Goal: Transaction & Acquisition: Download file/media

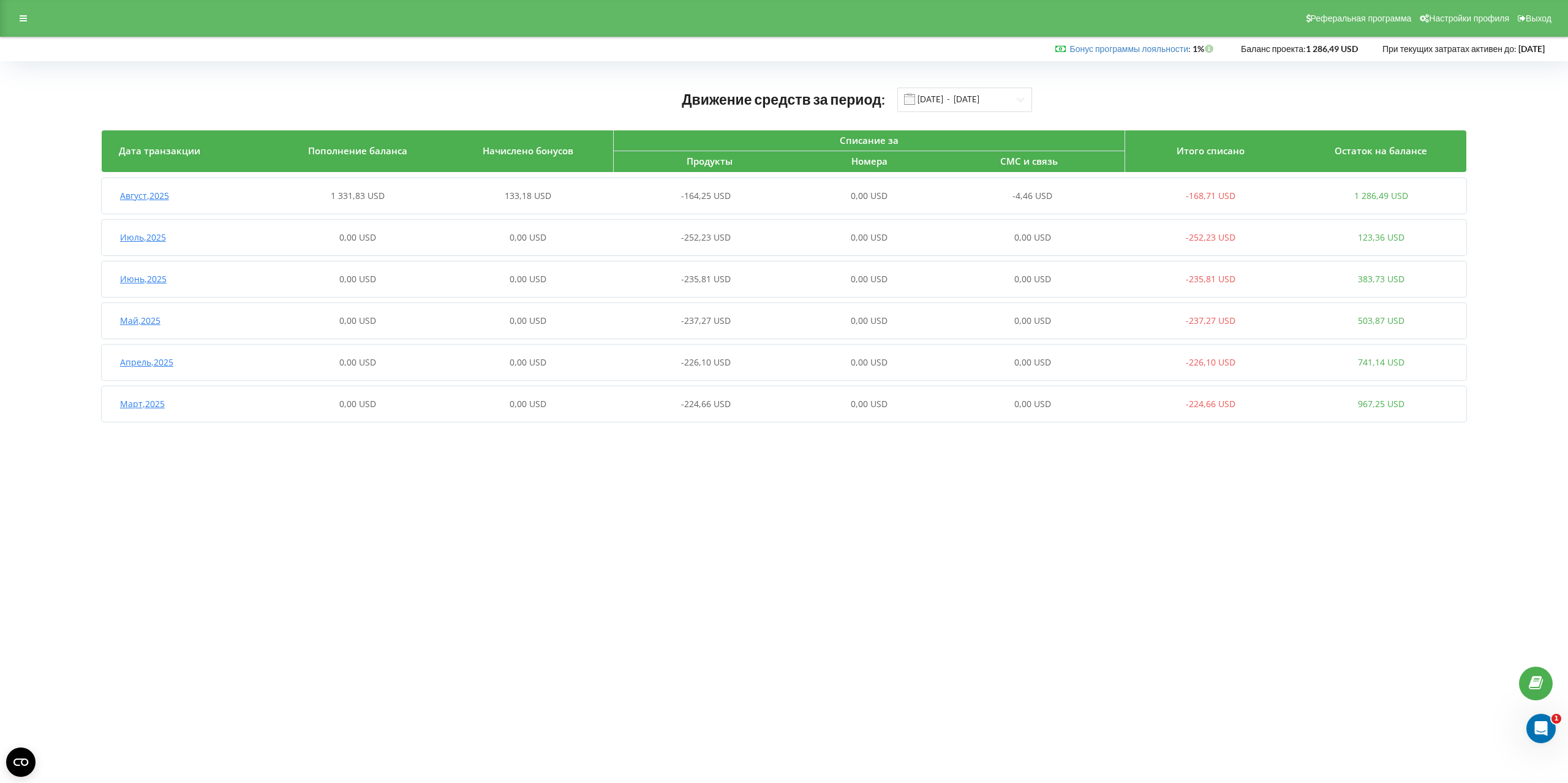
click at [1033, 199] on span "-4,46 USD" at bounding box center [1032, 195] width 40 height 12
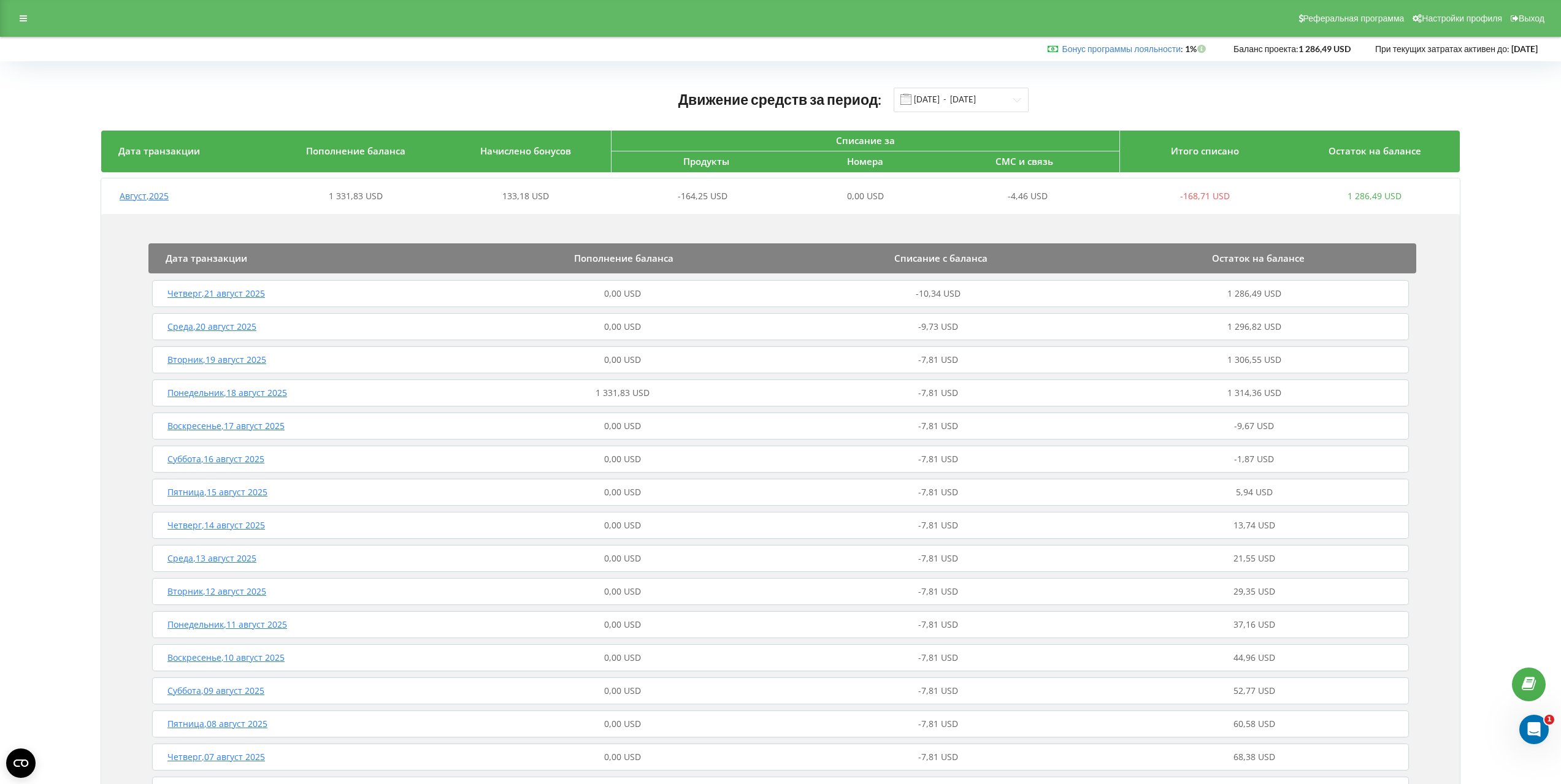
click at [951, 290] on span "-10,34 USD" at bounding box center [938, 293] width 45 height 12
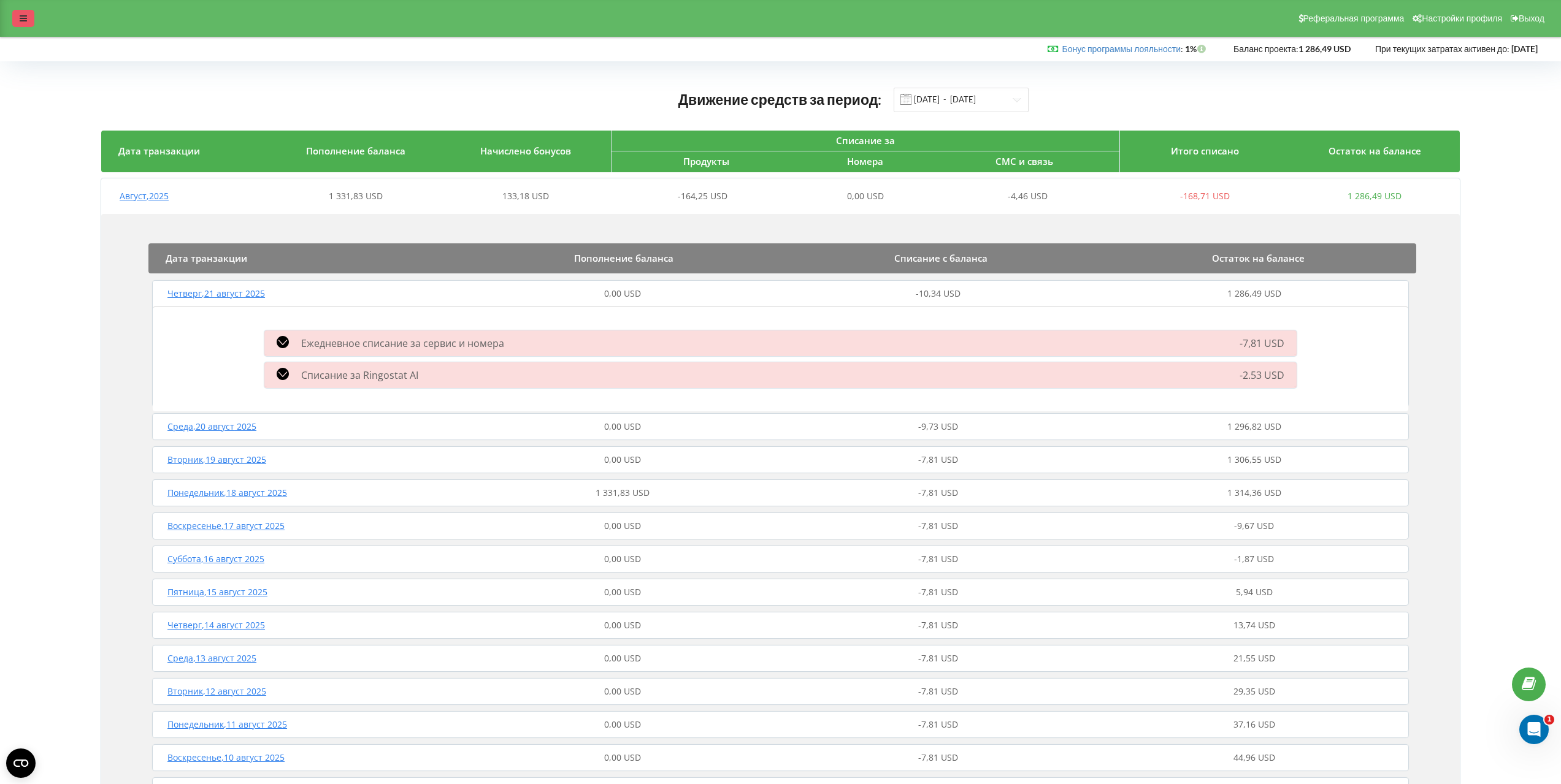
click at [22, 23] on icon at bounding box center [23, 19] width 7 height 9
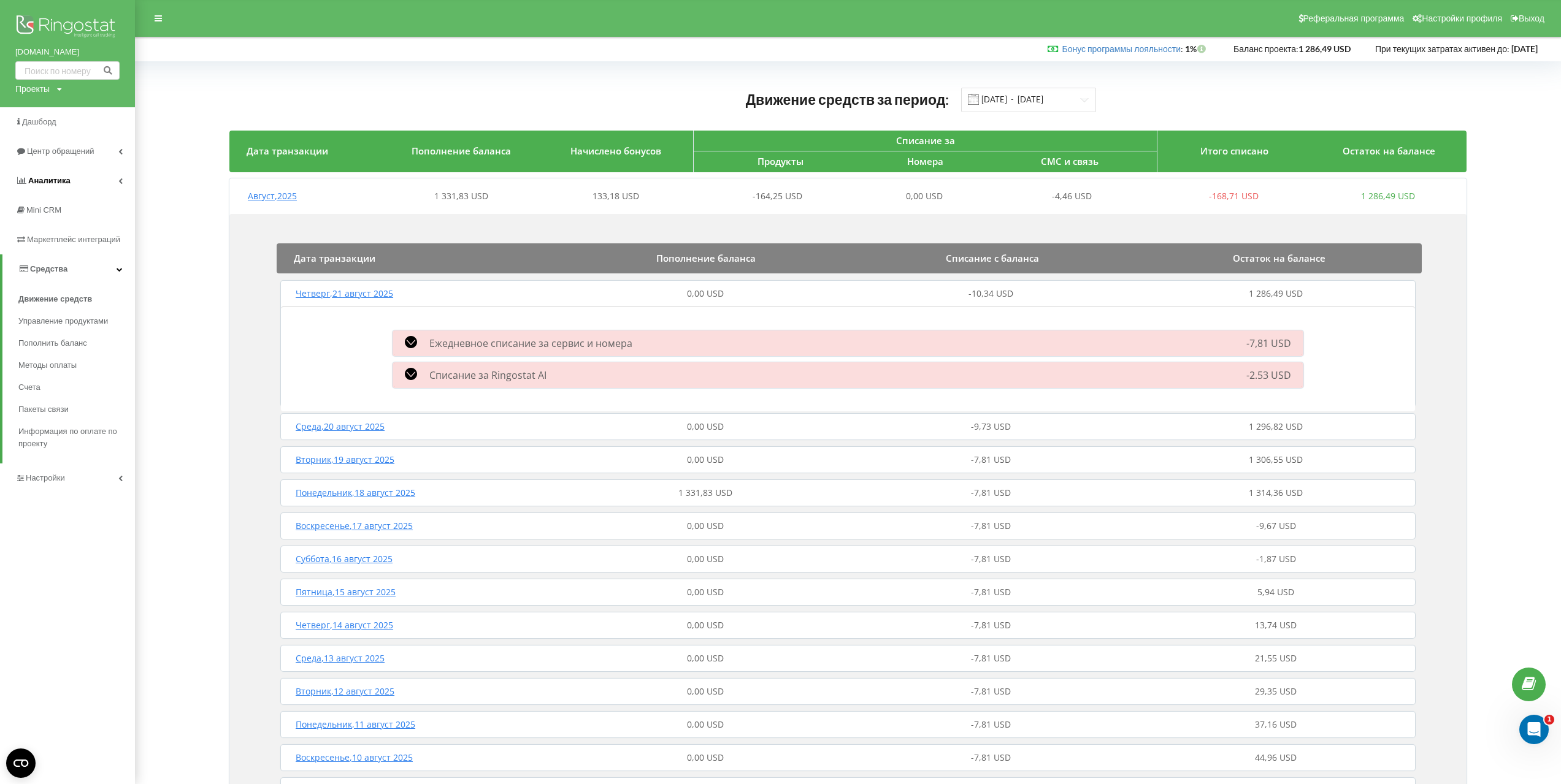
click at [58, 179] on span "Аналитика" at bounding box center [49, 180] width 42 height 9
click at [59, 537] on span "Настройки" at bounding box center [46, 537] width 40 height 9
click at [67, 331] on span "Общие настройки" at bounding box center [64, 333] width 70 height 13
click at [66, 376] on link "AI analytics NEW" at bounding box center [86, 375] width 98 height 24
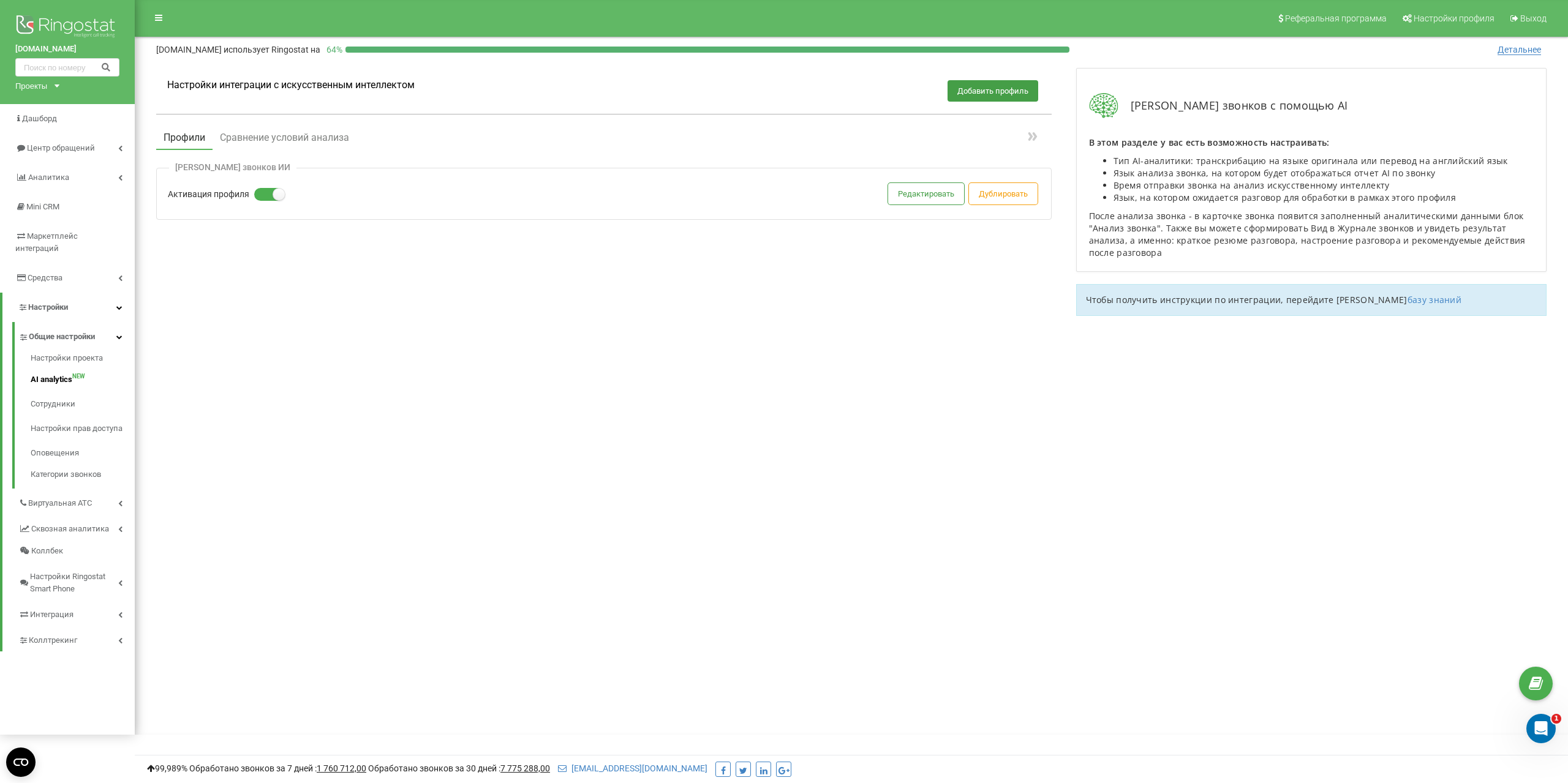
click at [265, 189] on label at bounding box center [259, 188] width 11 height 1
click at [0, 0] on input "Активация профиля" at bounding box center [0, 0] width 0 height 0
click at [390, 337] on div "Настройки интеграции с искусственным интеллектом Добавить профиль Профили Сравн…" at bounding box center [852, 198] width 1415 height 284
click at [265, 189] on label at bounding box center [259, 188] width 11 height 1
click at [0, 0] on input "Активация профиля" at bounding box center [0, 0] width 0 height 0
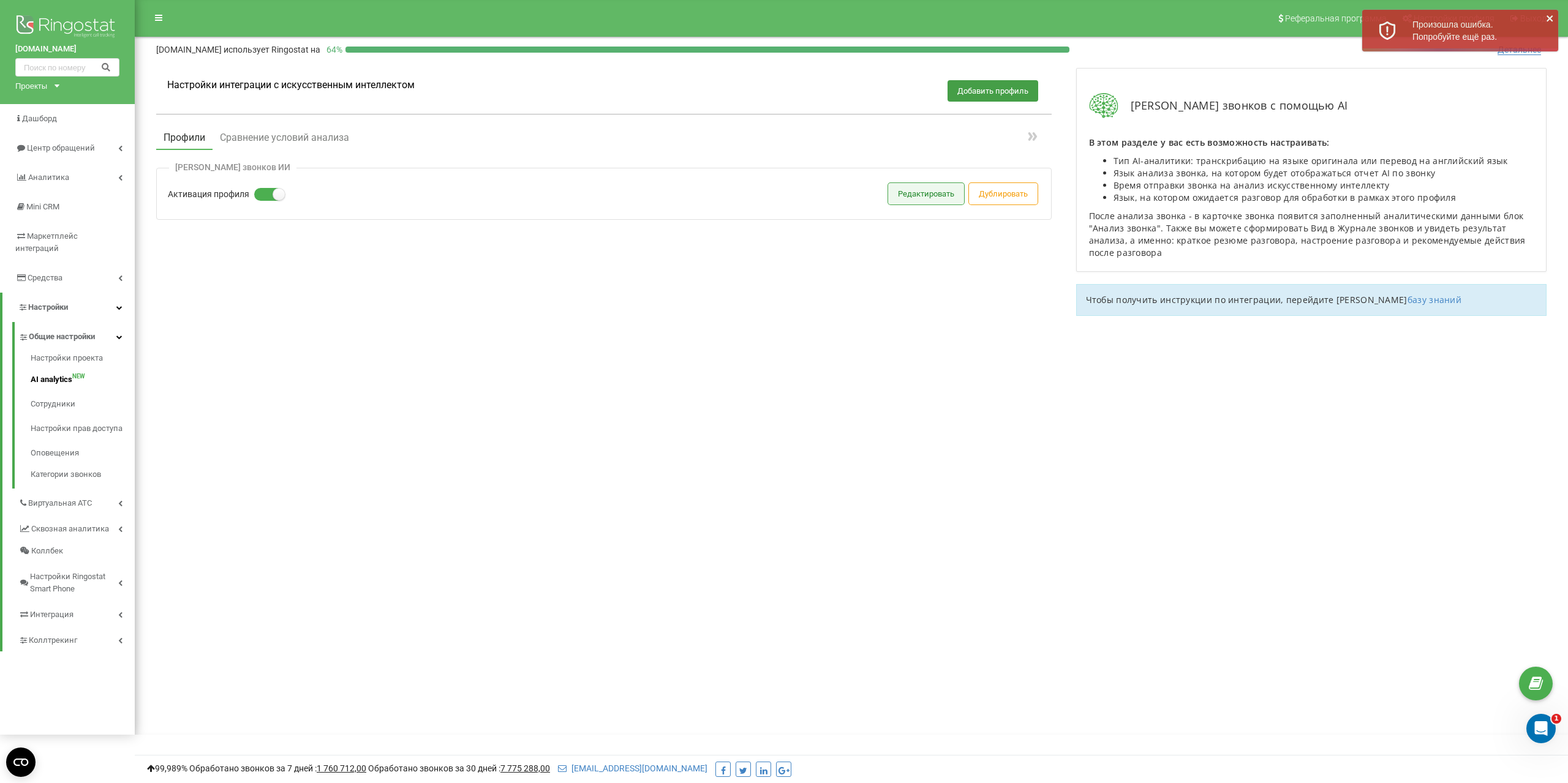
click at [910, 194] on button "Редактировать" at bounding box center [926, 194] width 76 height 22
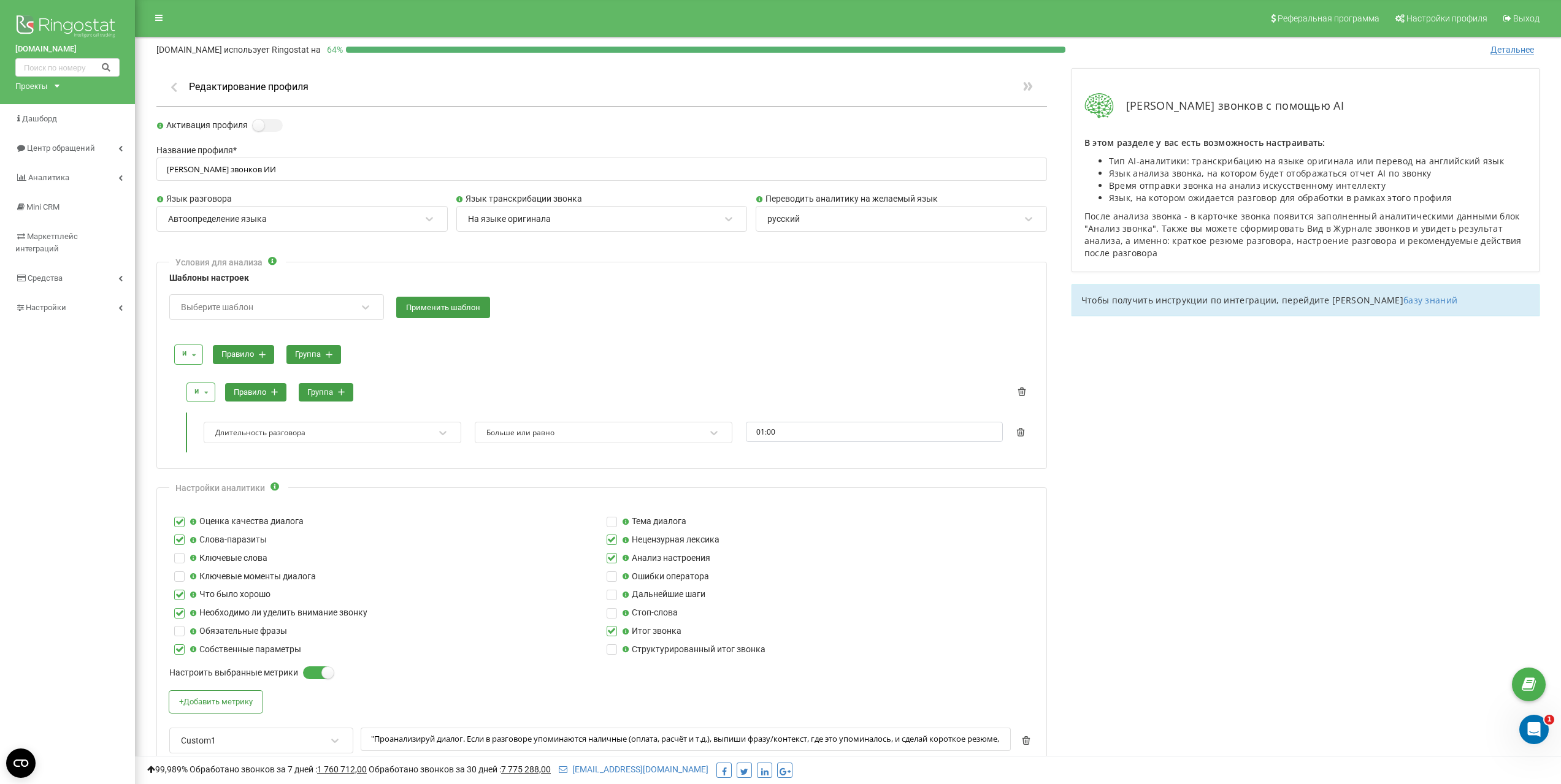
click at [172, 90] on icon "button" at bounding box center [174, 87] width 13 height 11
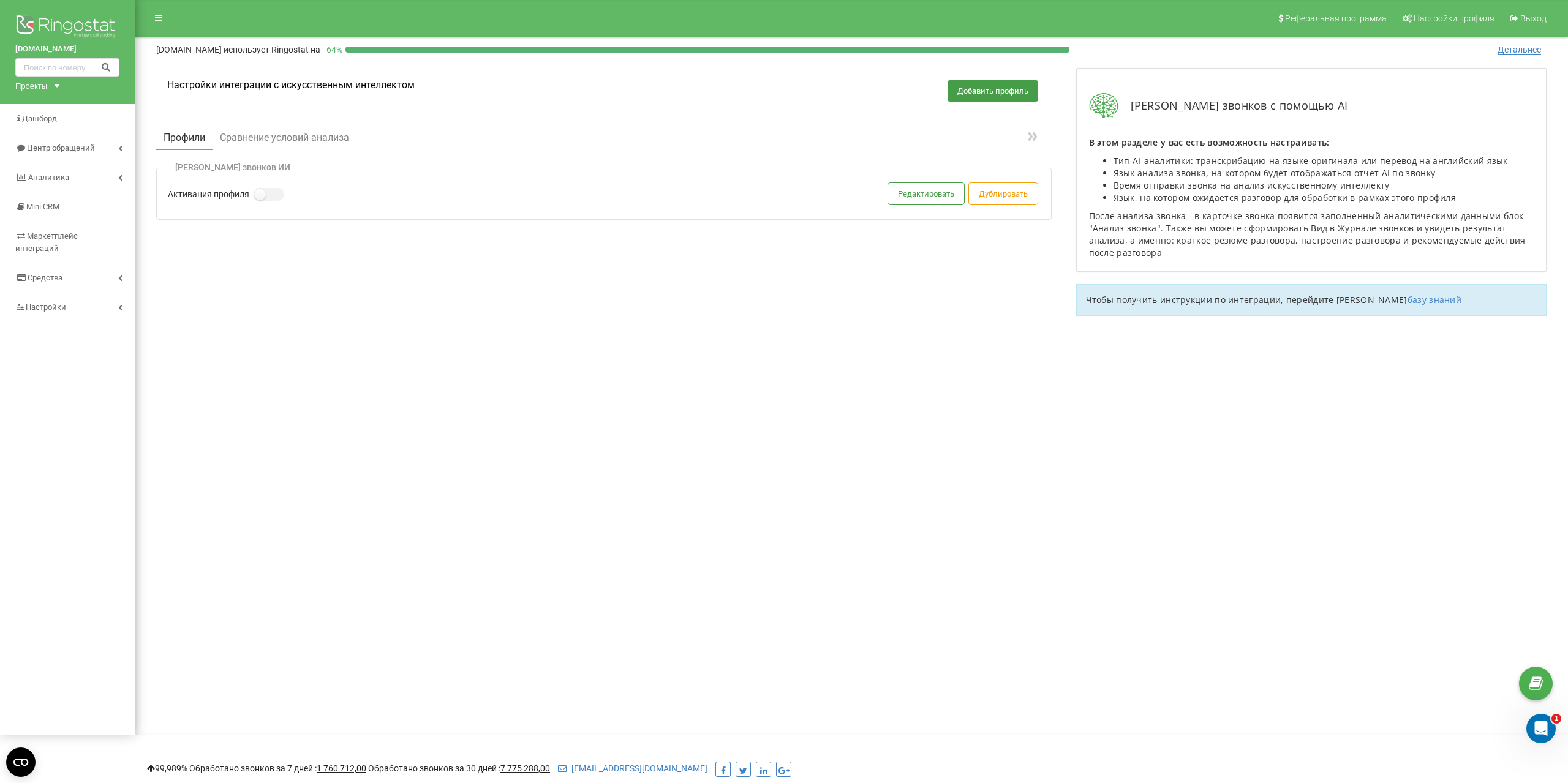
click at [823, 365] on div "Реферальная программа Настройки профиля Выход grandvictoria.kz использует Ringo…" at bounding box center [852, 367] width 1434 height 735
click at [409, 321] on div "Настройки интеграции с искусственным интеллектом Добавить профиль Профили Сравн…" at bounding box center [852, 198] width 1415 height 284
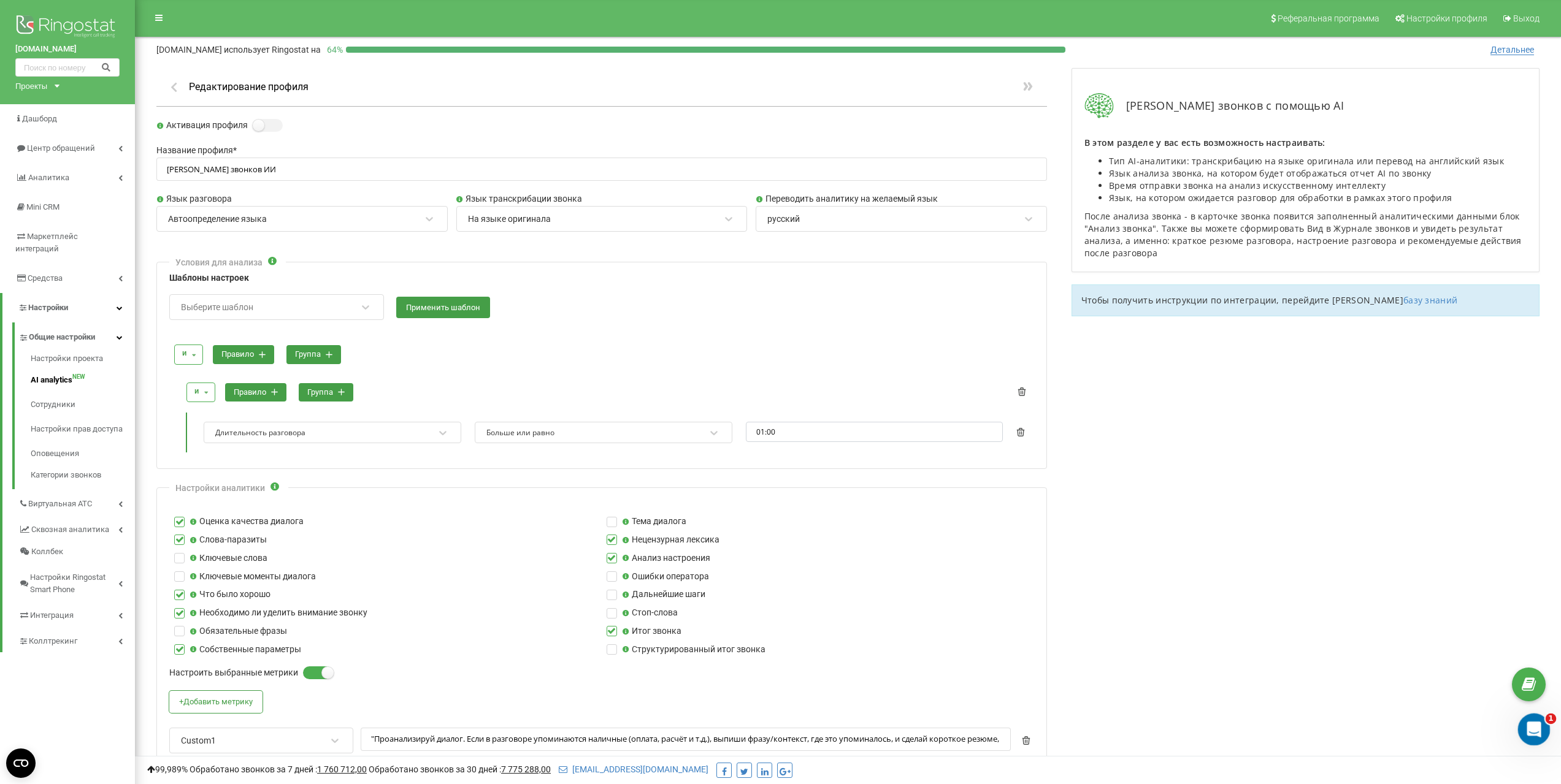
click at [1533, 731] on icon "Открыть службу сообщений Intercom" at bounding box center [1532, 728] width 20 height 20
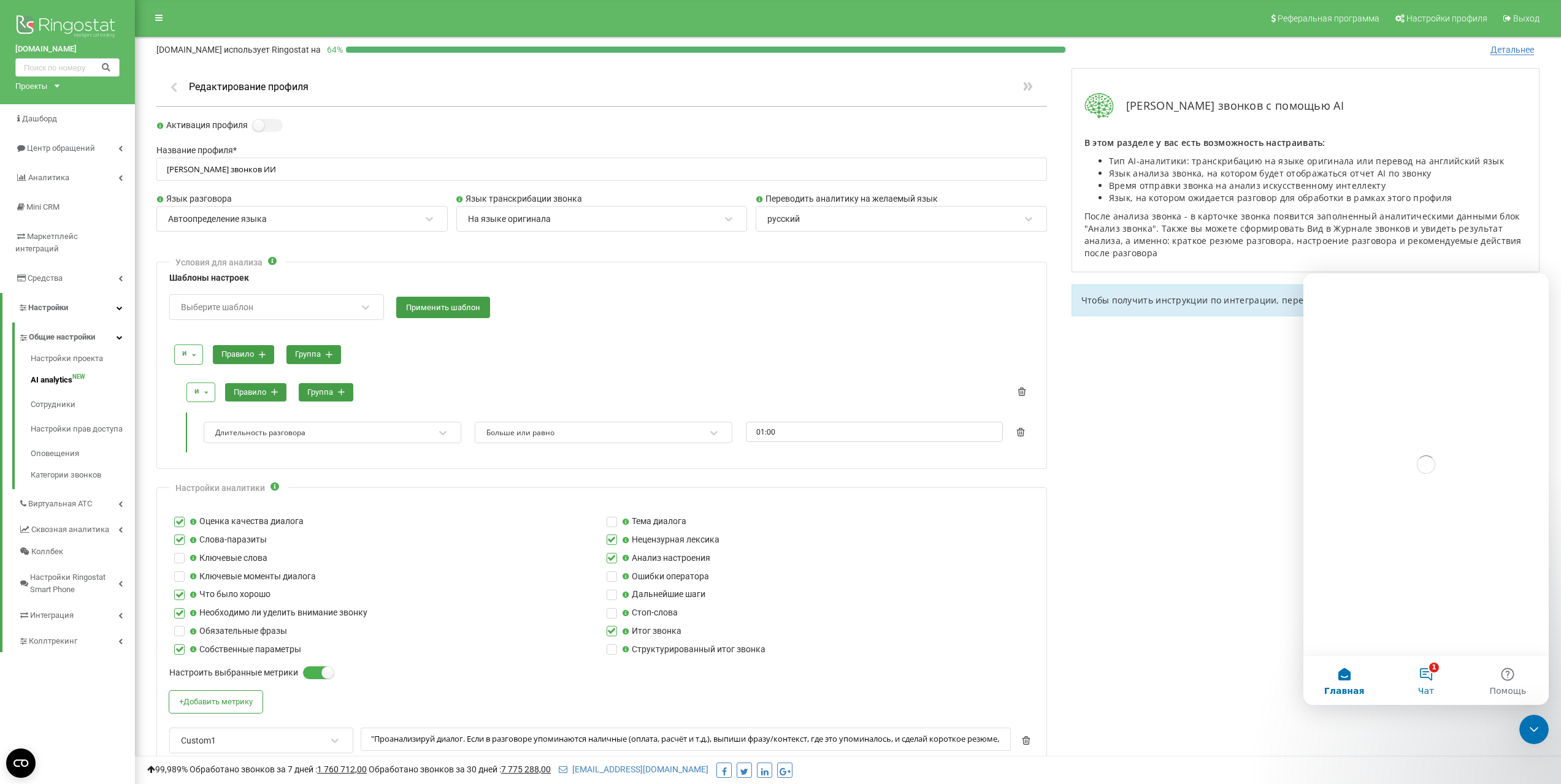
click at [1422, 676] on button "1 Чат" at bounding box center [1426, 680] width 82 height 49
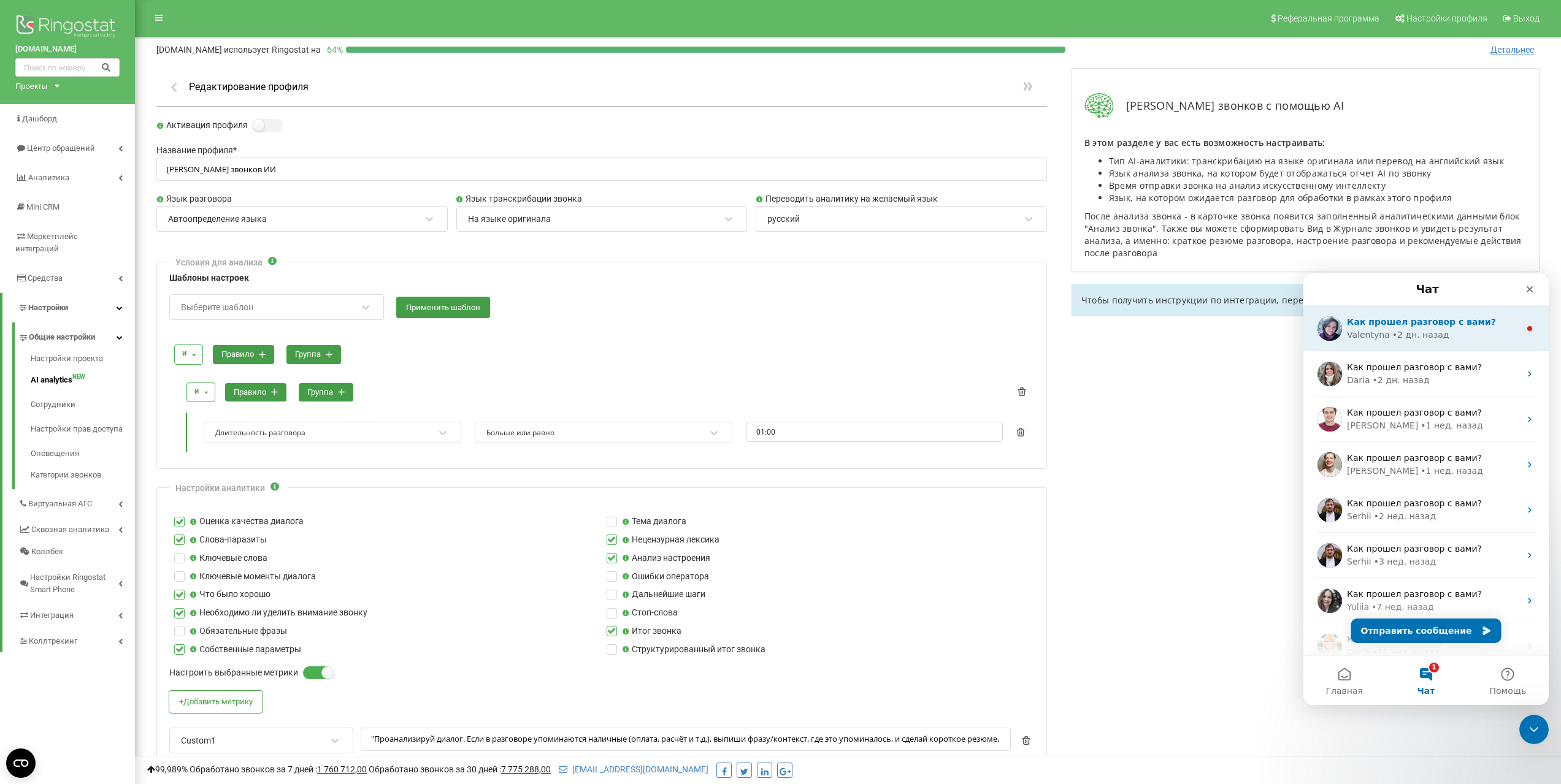
click at [1392, 329] on div "• 2 дн. назад" at bounding box center [1420, 335] width 57 height 13
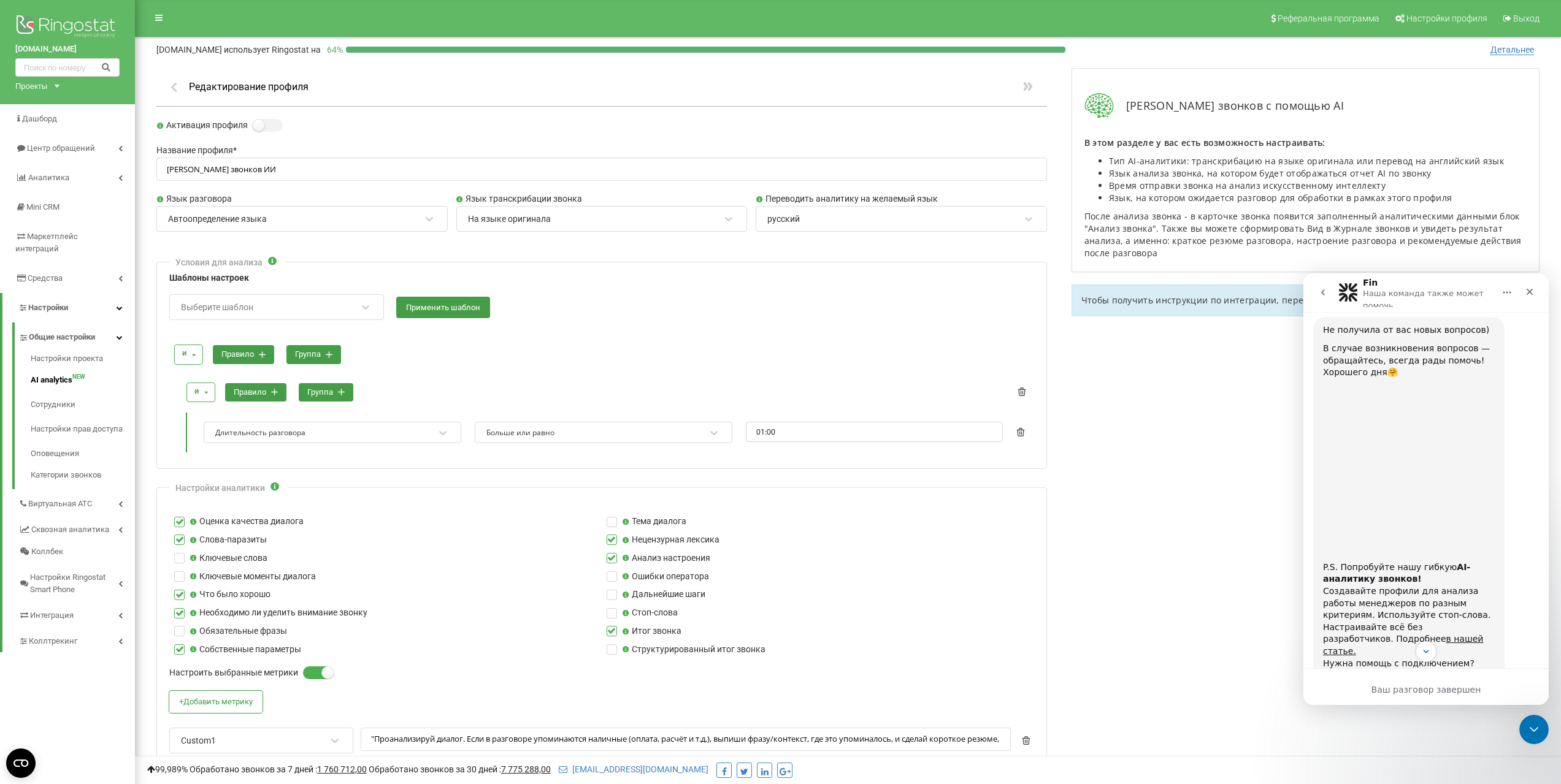
scroll to position [1543, 0]
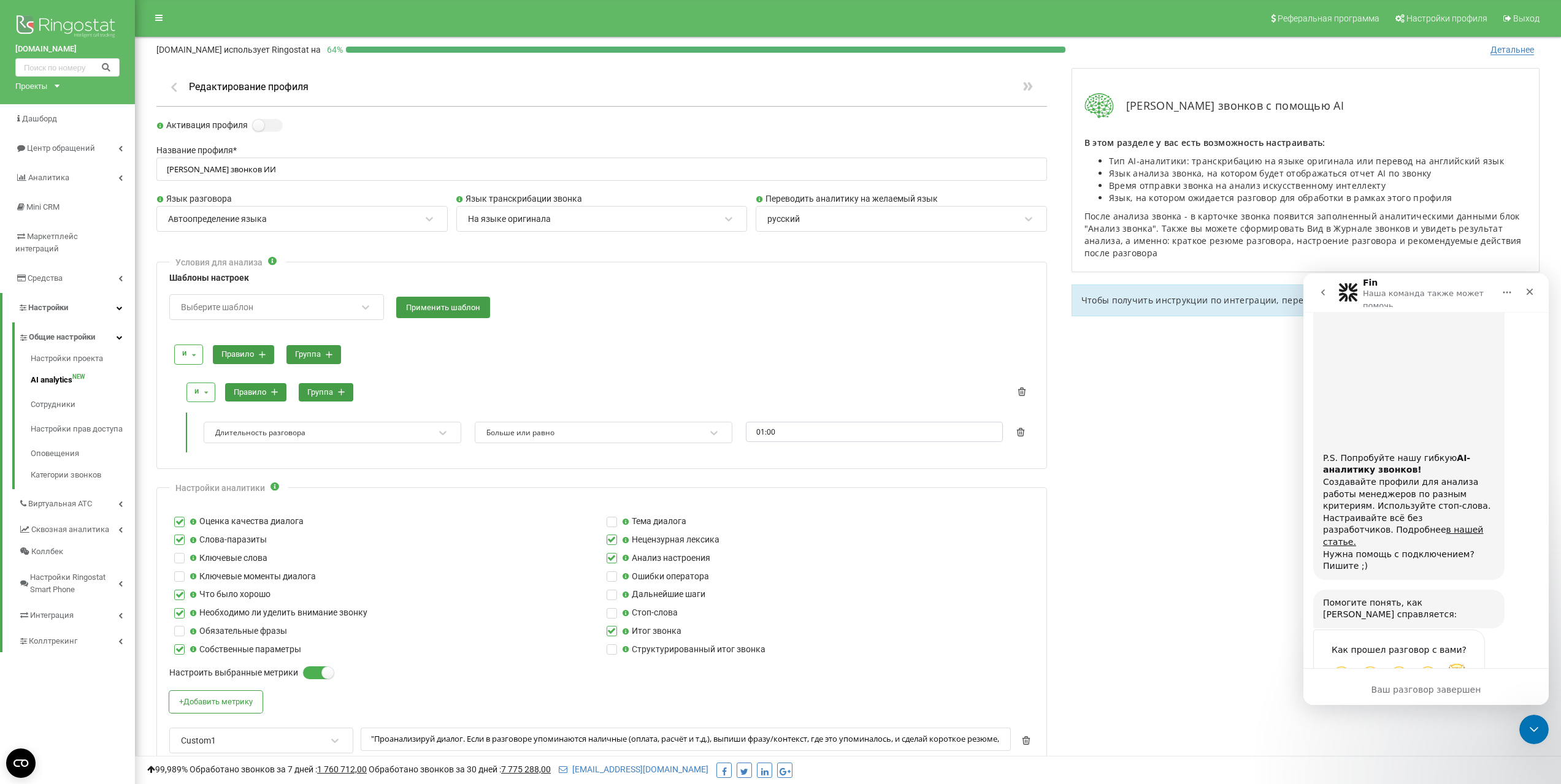
click at [1453, 663] on span "Великолепно" at bounding box center [1456, 674] width 23 height 23
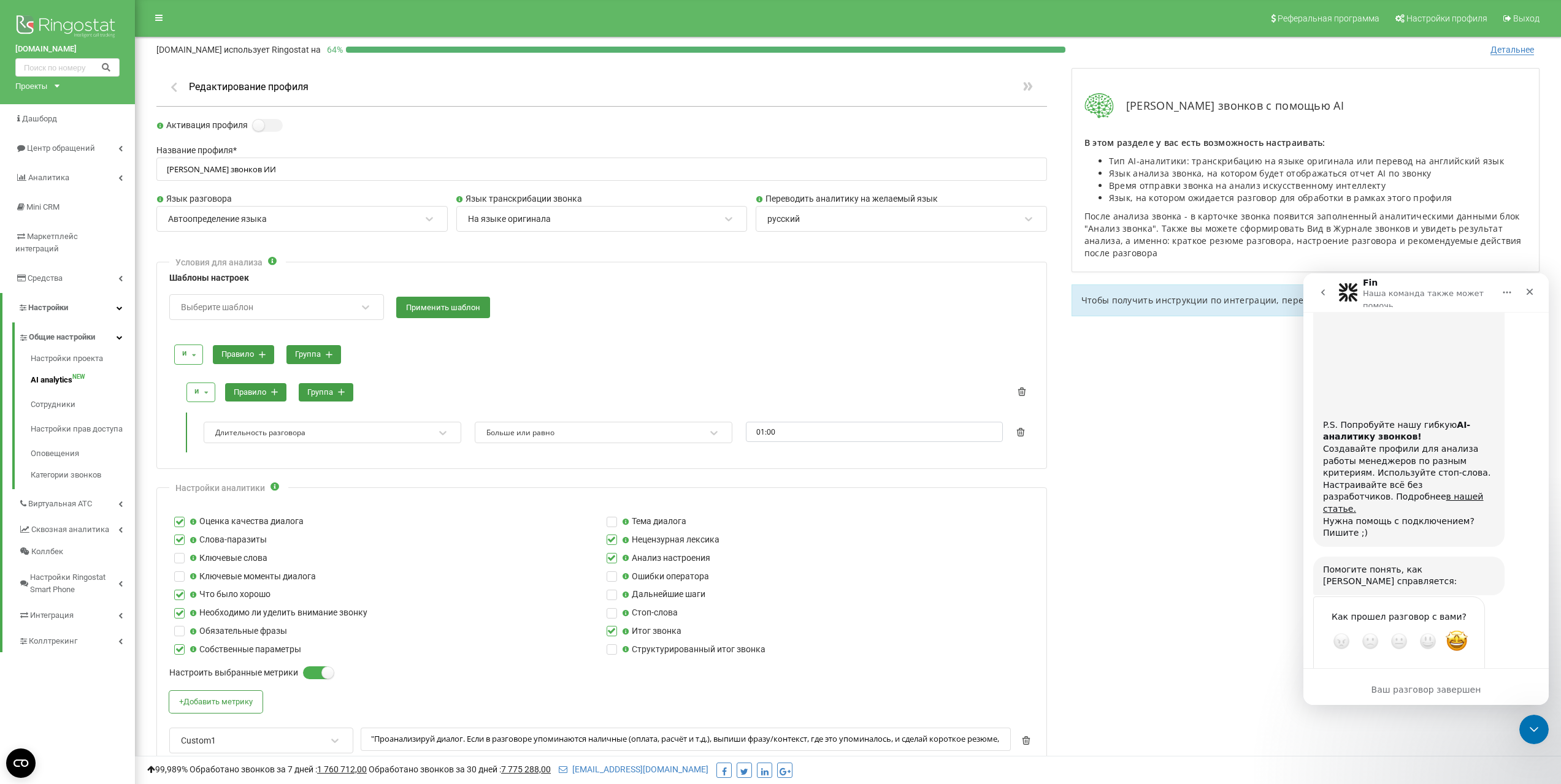
click at [1459, 673] on div "Отправить" at bounding box center [1463, 685] width 24 height 24
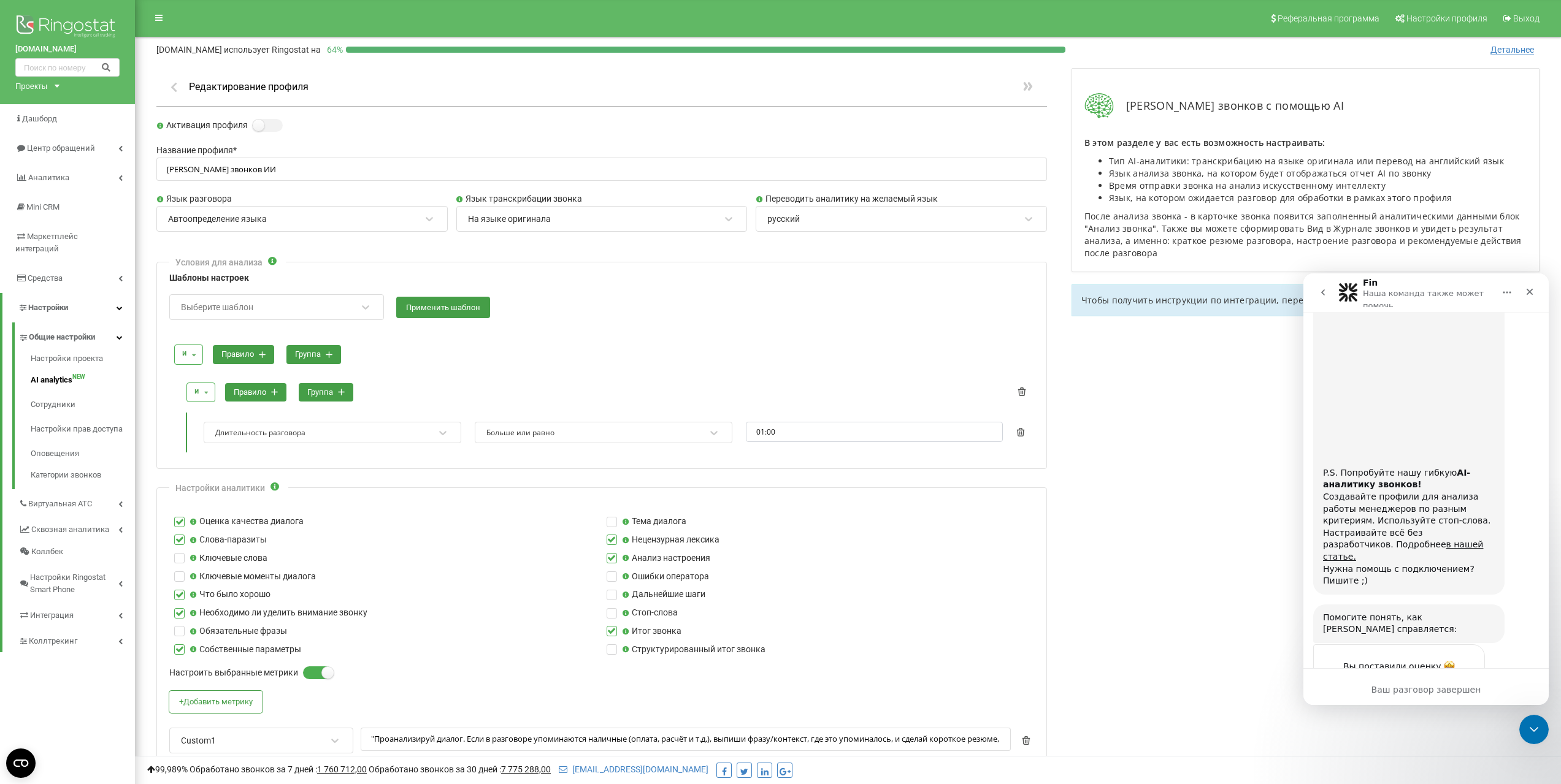
click at [1166, 602] on div "Анализ звонков с помощью AI В этом разделе у вас есть возможность настраивать: …" at bounding box center [1305, 688] width 493 height 1266
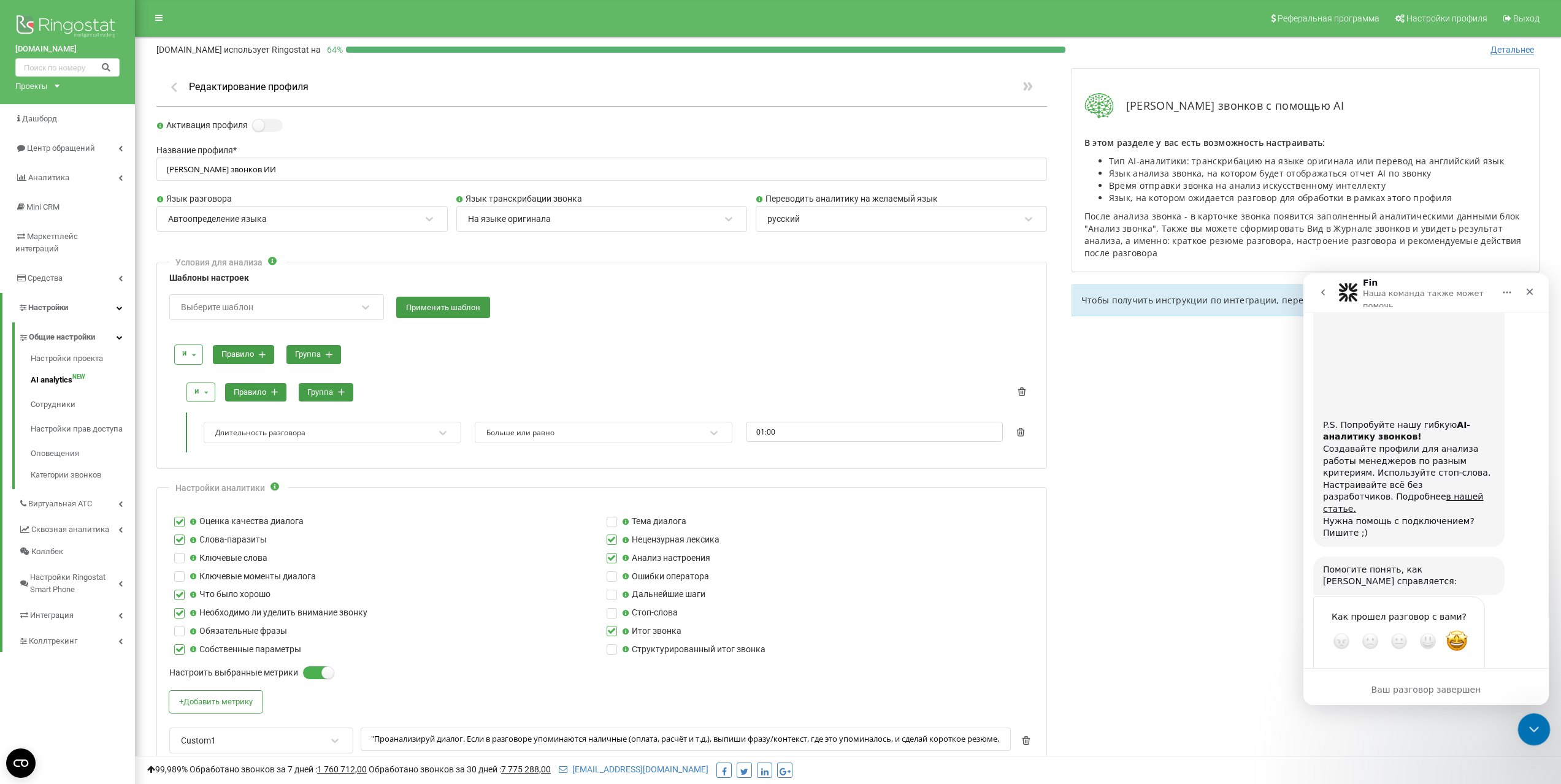
click at [1539, 731] on div "Закрыть службу сообщений Intercom" at bounding box center [1532, 728] width 30 height 30
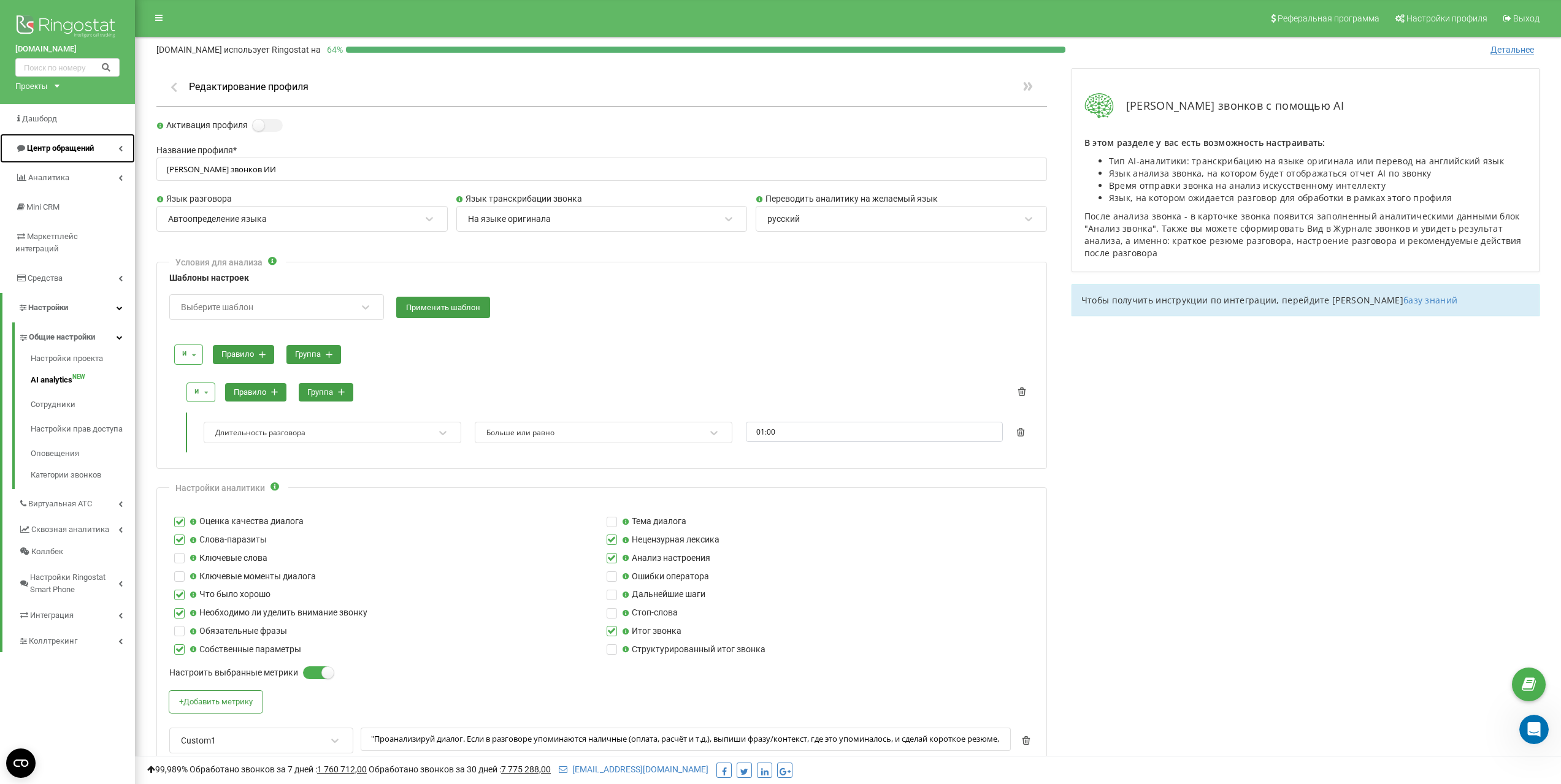
click at [68, 154] on span "Центр обращений" at bounding box center [54, 149] width 78 height 13
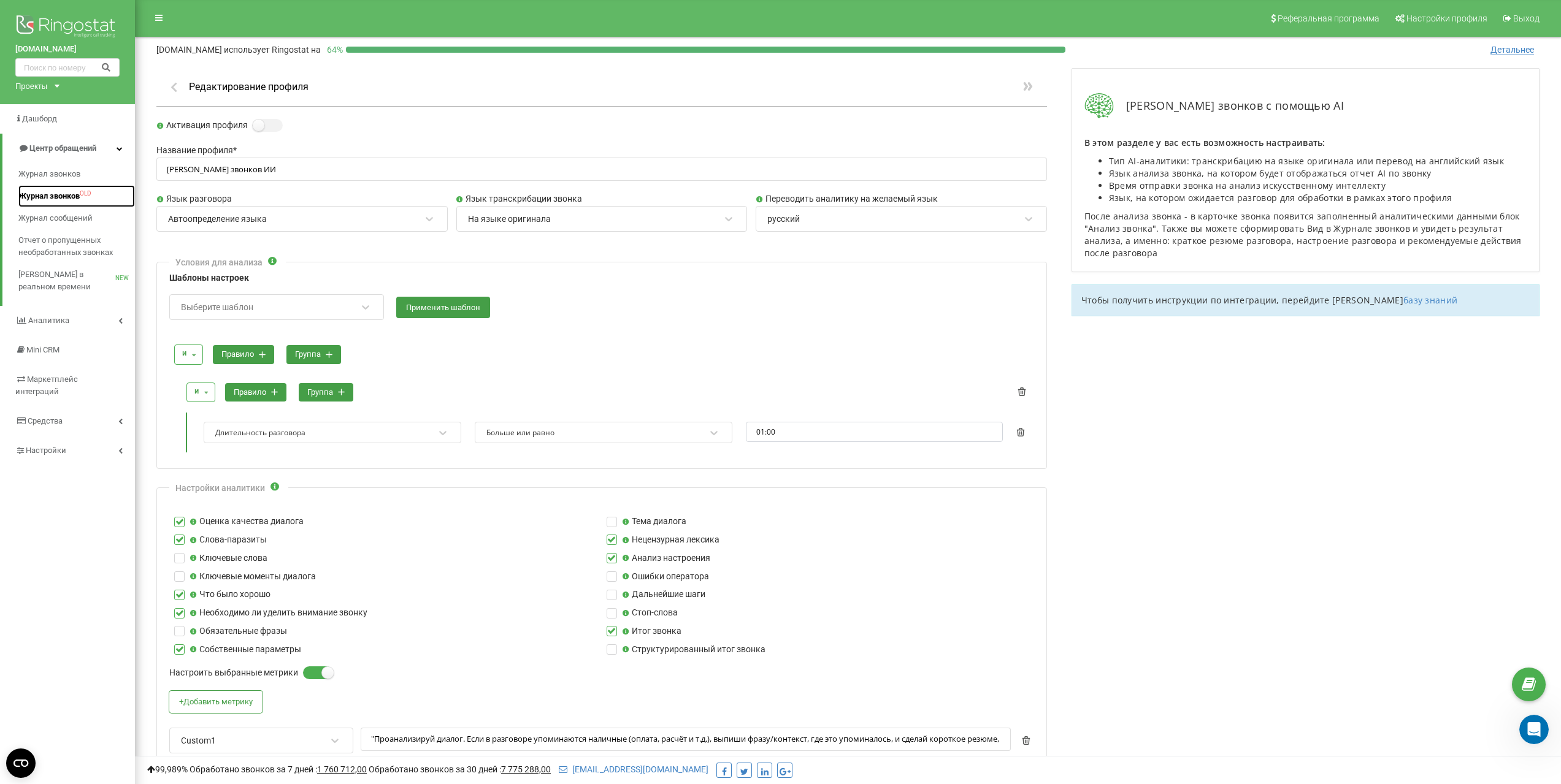
click at [61, 195] on span "Журнал звонков" at bounding box center [49, 196] width 61 height 13
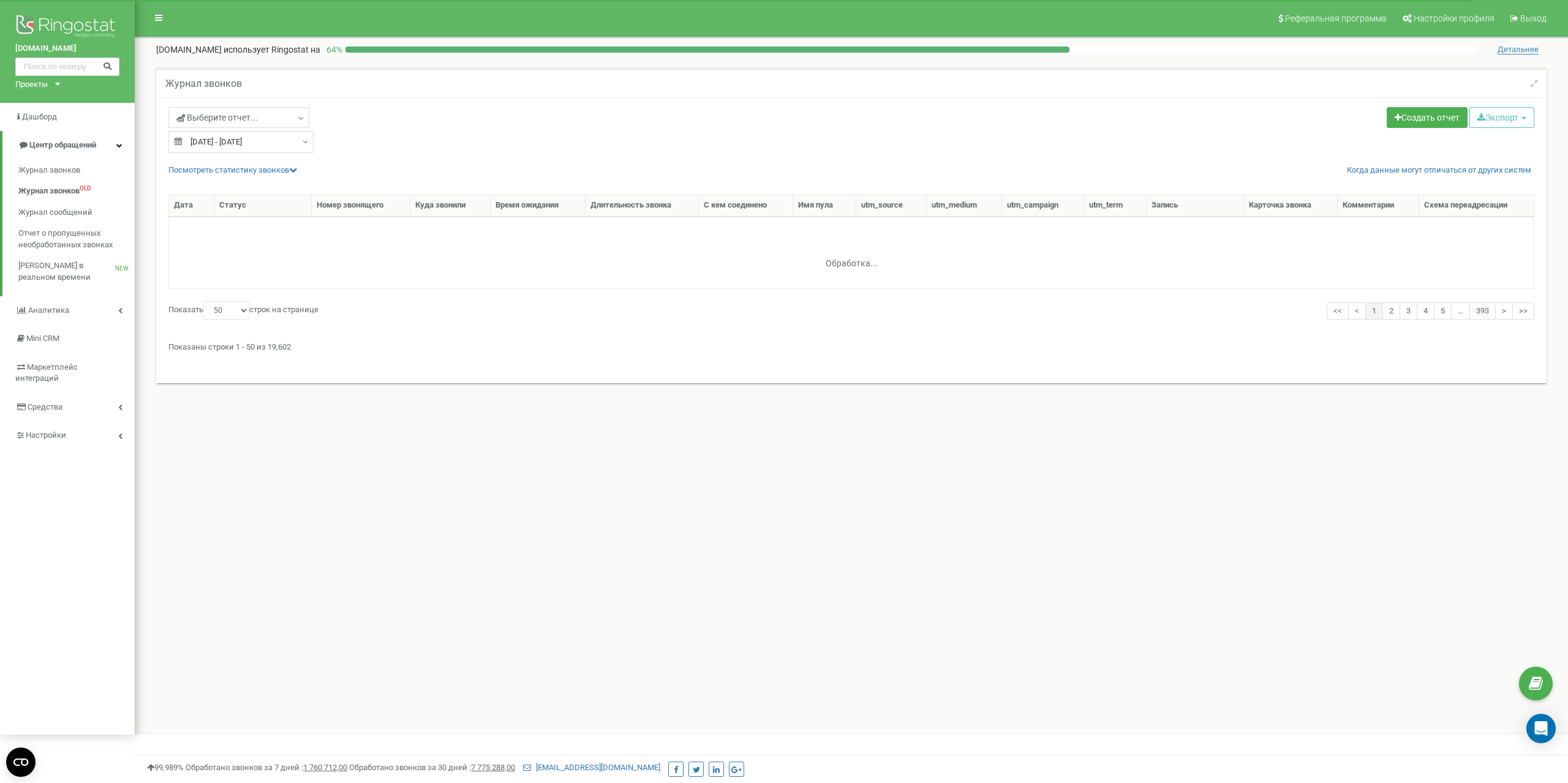
select select "50"
click at [477, 129] on div "Выберите отчет... Целевые [GEOGRAPHIC_DATA] Исходящие Контекстная реклама (CPC)…" at bounding box center [505, 119] width 674 height 24
type input "[DATE]"
click at [300, 143] on div "[DATE] - [DATE]" at bounding box center [240, 142] width 145 height 22
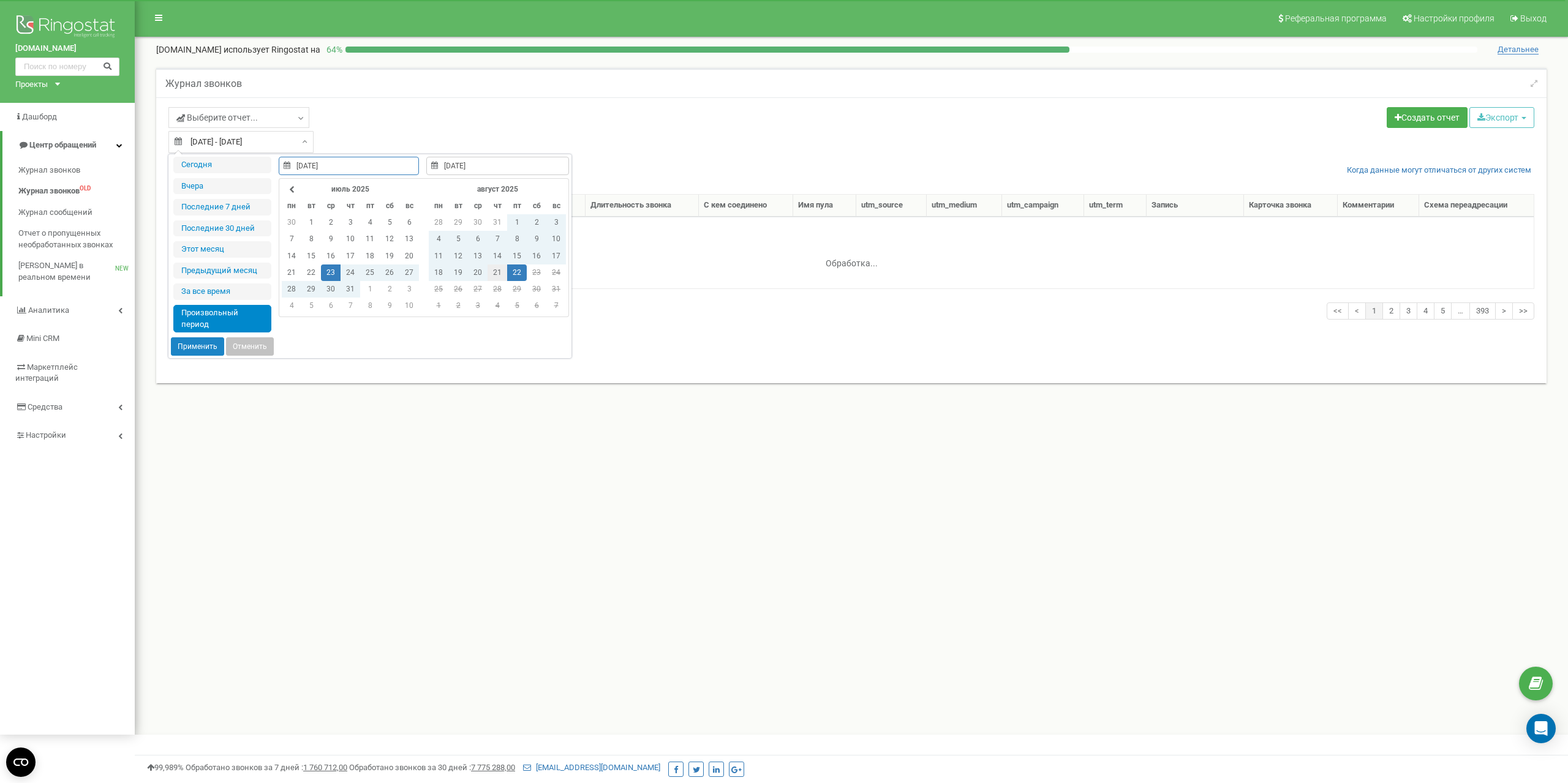
type input "[DATE]"
click at [497, 271] on td "21" at bounding box center [498, 273] width 20 height 16
type input "[DATE]"
click at [494, 274] on td "21" at bounding box center [498, 273] width 20 height 16
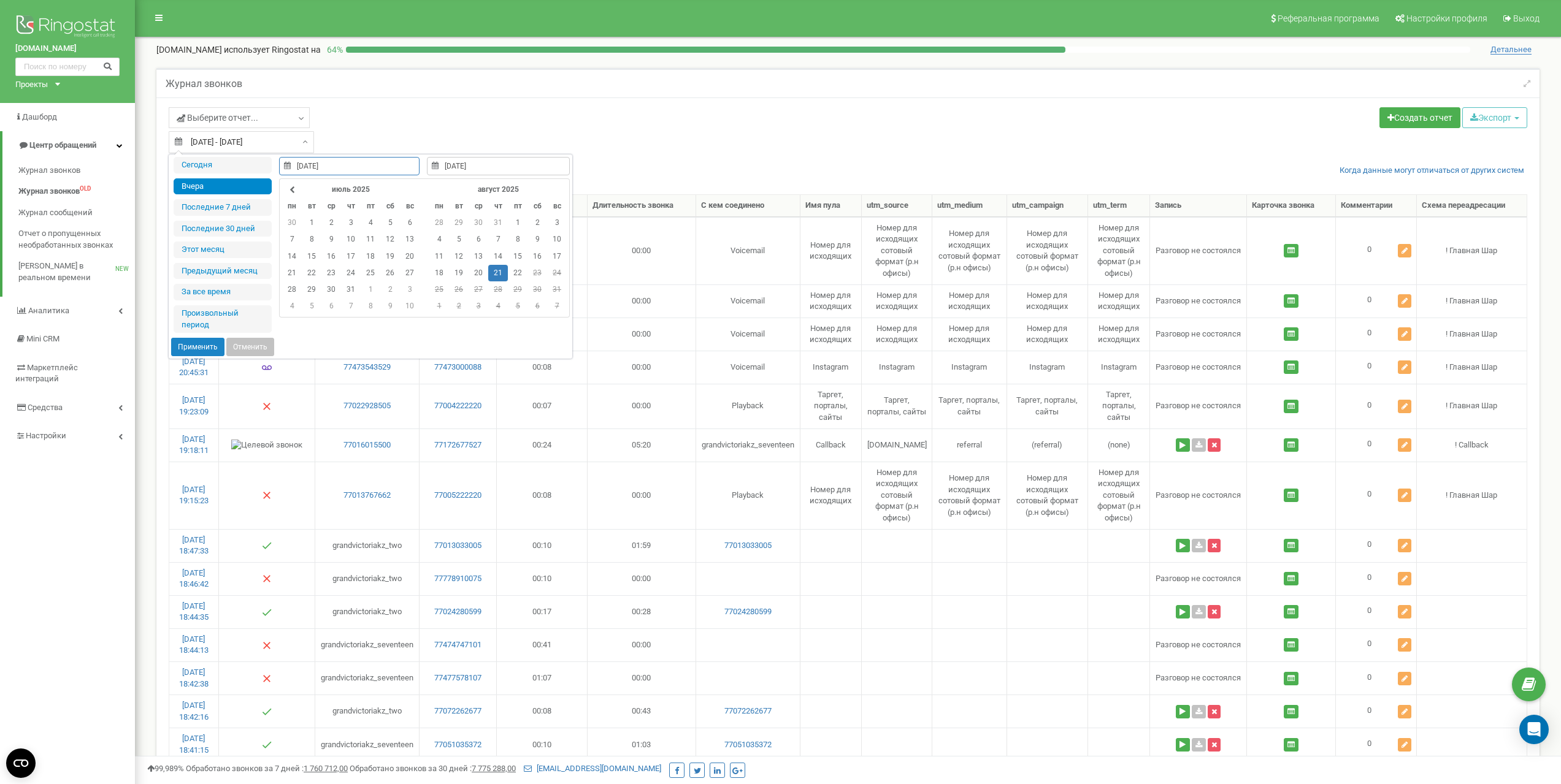
type input "[DATE]"
click at [201, 347] on button "Применить" at bounding box center [197, 347] width 53 height 18
type input "[DATE] - [DATE]"
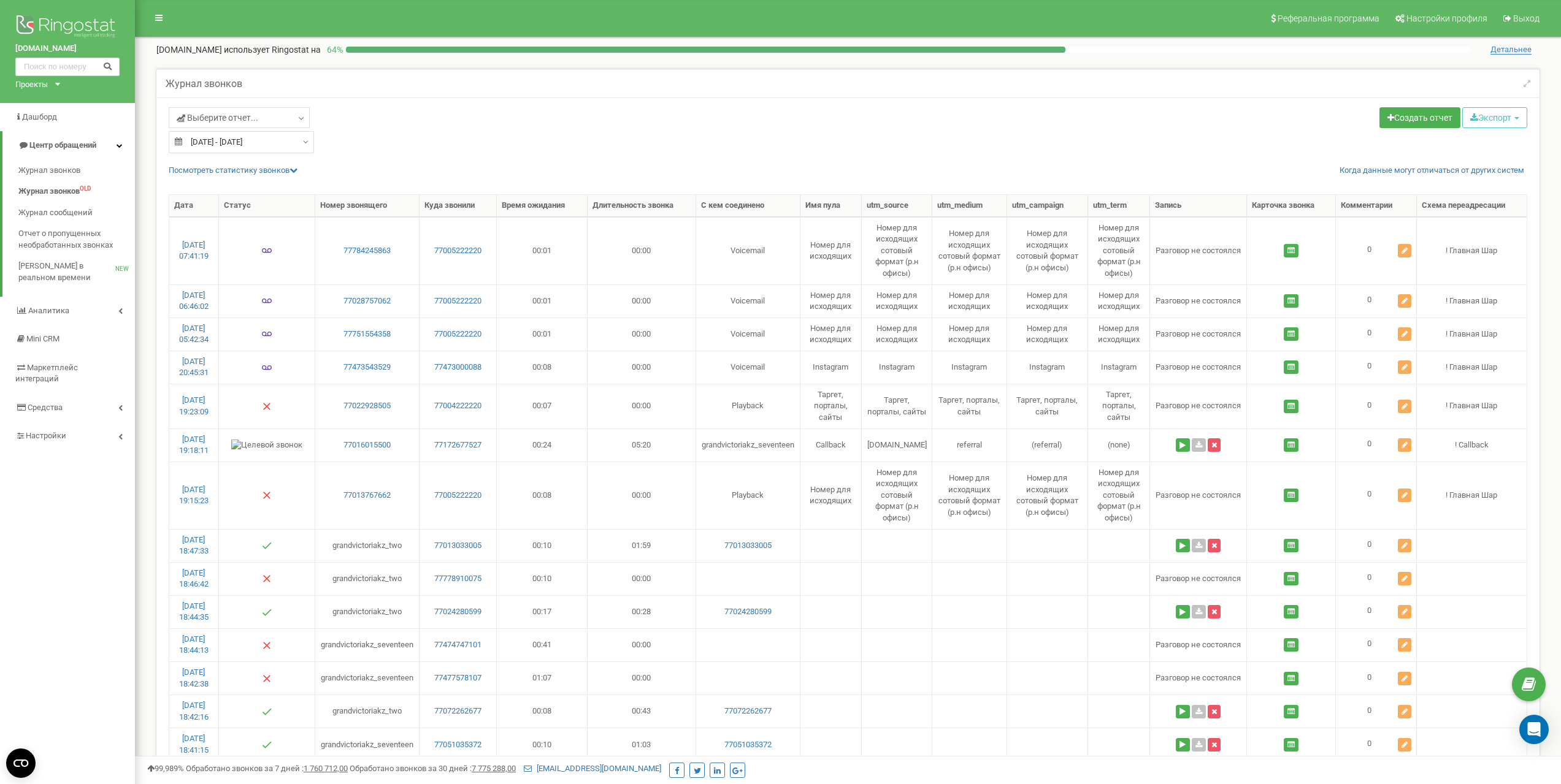
click at [587, 136] on div "Выберите отчет... Целевые [GEOGRAPHIC_DATA] Исходящие Контекстная реклама (CPC)…" at bounding box center [504, 130] width 689 height 46
click at [574, 135] on div "Выберите отчет... Целевые [GEOGRAPHIC_DATA] Исходящие Контекстная реклама (CPC)…" at bounding box center [504, 130] width 689 height 46
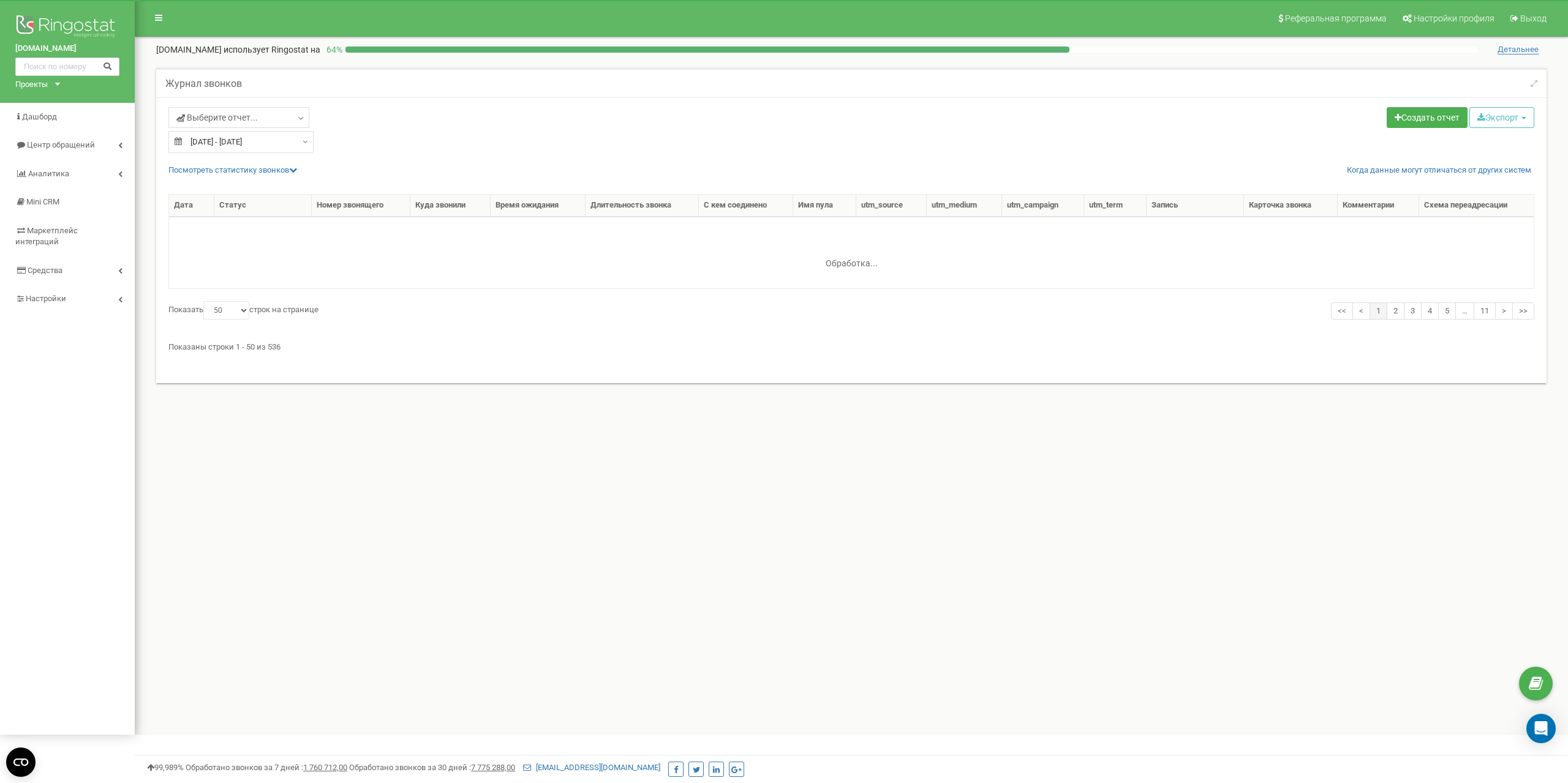
select select "50"
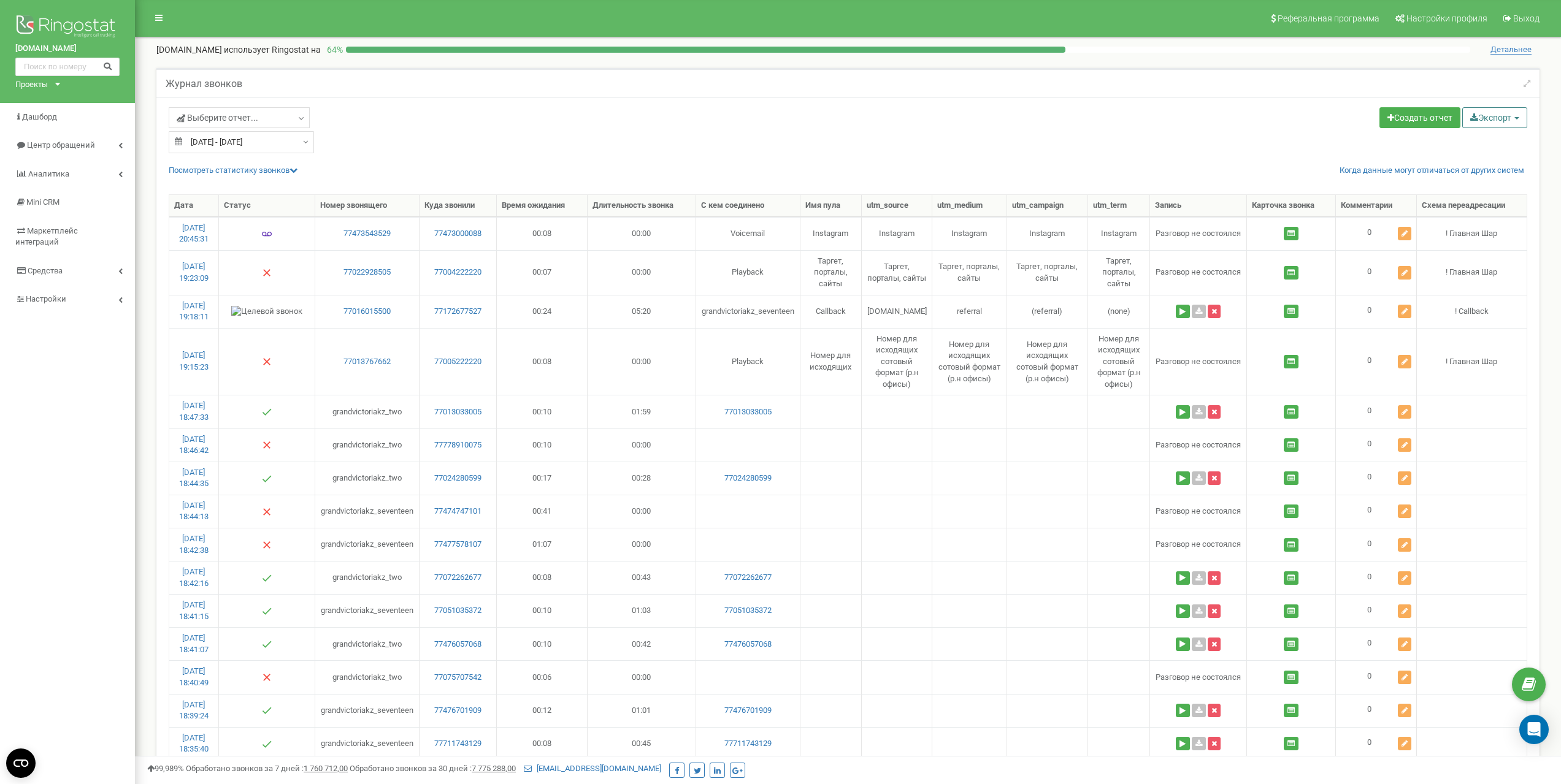
click at [1511, 116] on button "Экспорт" at bounding box center [1495, 117] width 65 height 21
click at [1492, 166] on link "Excel (.xls)" at bounding box center [1511, 166] width 93 height 19
